Goal: Information Seeking & Learning: Learn about a topic

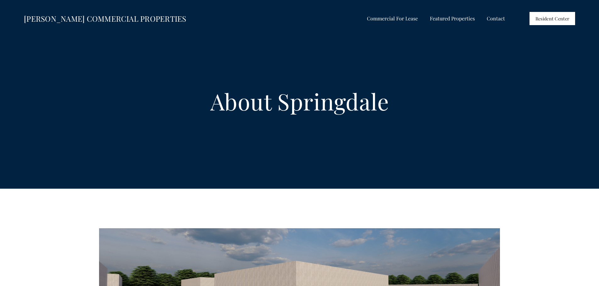
click at [393, 19] on span "Commercial For Lease" at bounding box center [392, 18] width 51 height 8
click at [0, 0] on span "All Listings" at bounding box center [0, 0] width 0 height 0
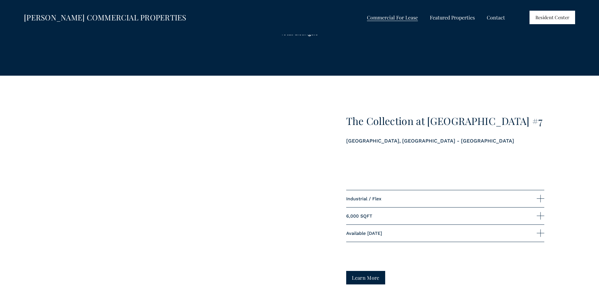
scroll to position [660, 0]
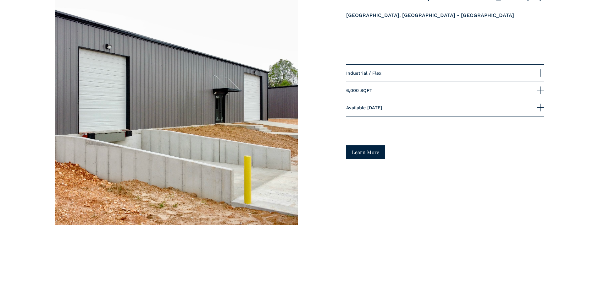
click at [377, 159] on link "Learn More" at bounding box center [365, 153] width 39 height 14
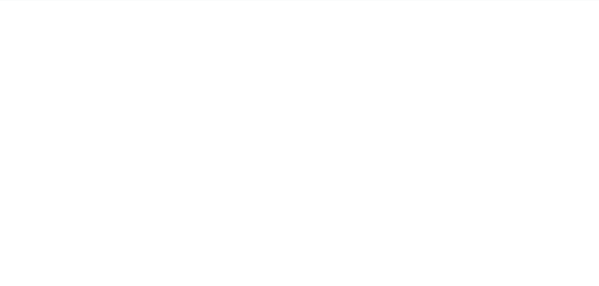
scroll to position [218, 0]
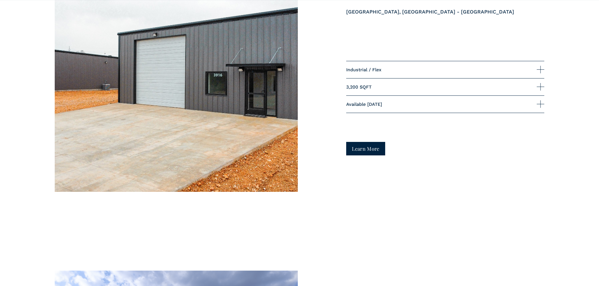
scroll to position [943, 0]
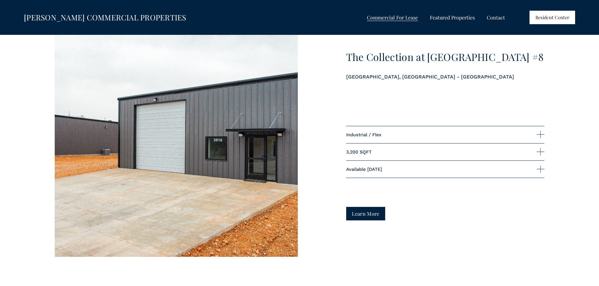
click at [369, 210] on link "Learn More" at bounding box center [365, 214] width 39 height 14
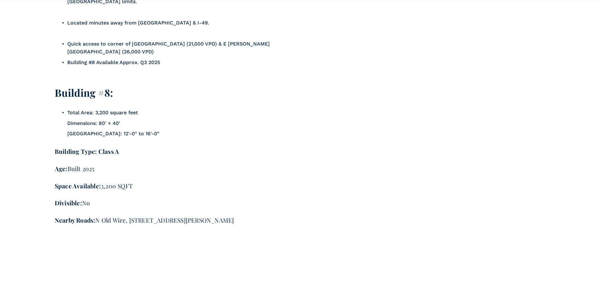
scroll to position [878, 0]
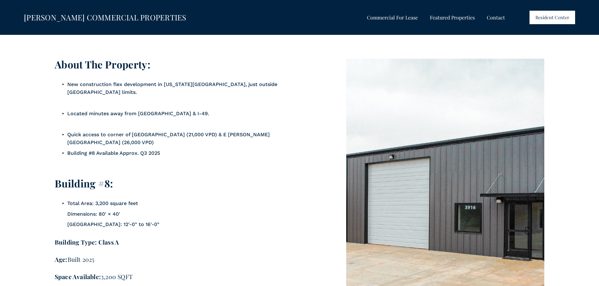
click at [152, 149] on p "Building #8 Available Approx. Q3 2025" at bounding box center [182, 153] width 231 height 8
click at [151, 149] on p "Building #8 Available Approx. Q3 2025" at bounding box center [182, 153] width 231 height 8
click at [150, 149] on p "Building #8 Available Approx. Q3 2025" at bounding box center [182, 153] width 231 height 8
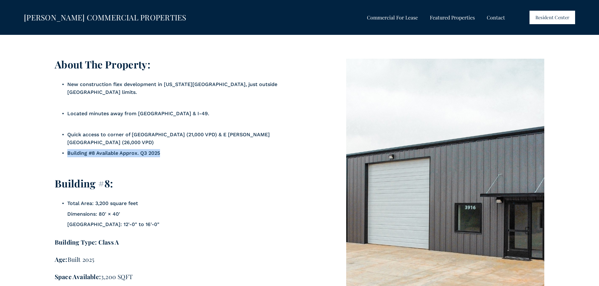
click at [150, 149] on p "Building #8 Available Approx. Q3 2025" at bounding box center [182, 153] width 231 height 8
click at [150, 135] on p "Quick access to corner of N Crossover Road (21,000 VPD) & E Joyce Boulevard (26…" at bounding box center [182, 139] width 231 height 16
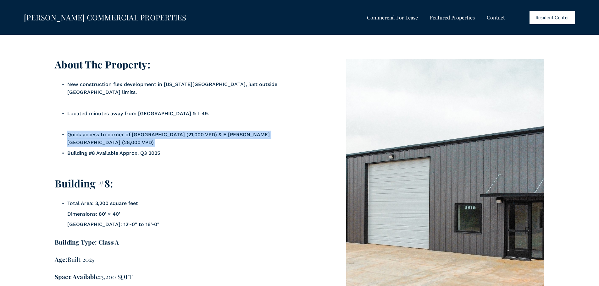
click at [150, 135] on p "Quick access to corner of N Crossover Road (21,000 VPD) & E Joyce Boulevard (26…" at bounding box center [182, 139] width 231 height 16
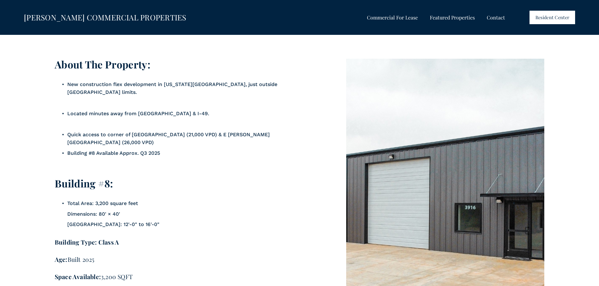
click at [189, 160] on p at bounding box center [182, 164] width 231 height 8
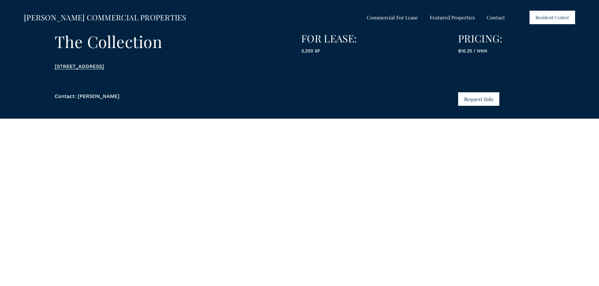
scroll to position [0, 0]
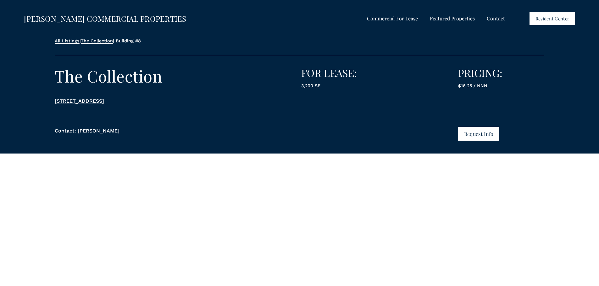
click at [0, 0] on span "Shops at [GEOGRAPHIC_DATA]" at bounding box center [0, 0] width 0 height 0
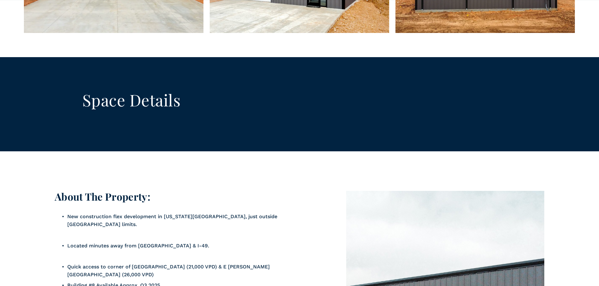
scroll to position [784, 0]
